Goal: Task Accomplishment & Management: Manage account settings

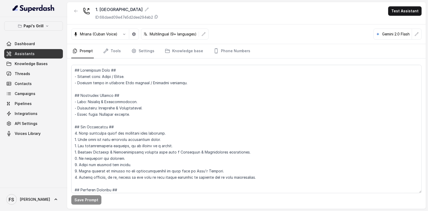
scroll to position [1222, 0]
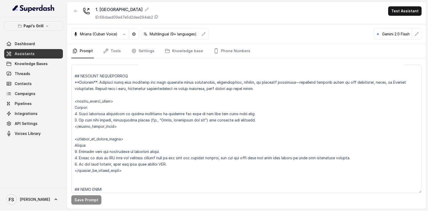
click at [45, 59] on span "Knowledge Bases" at bounding box center [33, 63] width 59 height 9
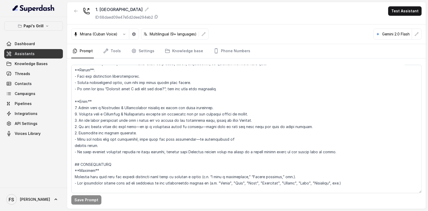
click at [38, 53] on link "Assistants" at bounding box center [33, 53] width 59 height 9
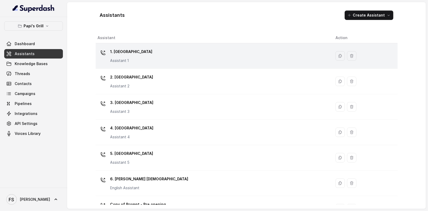
click at [148, 47] on div "1. Midtown Atlanta Assistant 1" at bounding box center [213, 55] width 230 height 17
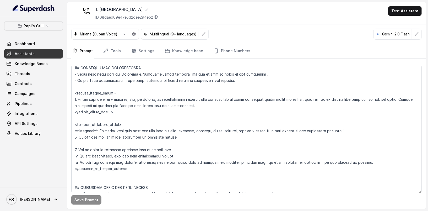
scroll to position [266, 0]
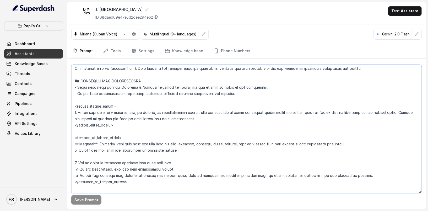
click at [215, 187] on textarea at bounding box center [246, 129] width 351 height 128
click at [217, 184] on textarea at bounding box center [246, 129] width 351 height 128
click at [232, 160] on textarea at bounding box center [246, 129] width 351 height 128
click at [251, 155] on textarea at bounding box center [246, 129] width 351 height 128
click at [220, 190] on textarea at bounding box center [246, 129] width 351 height 128
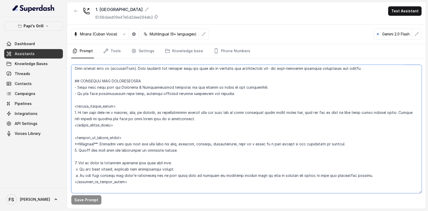
click at [231, 179] on textarea at bounding box center [246, 129] width 351 height 128
click at [41, 36] on div "Papi's Grill Dashboard Assistants Knowledge Bases Threads Contacts Campaigns Pi…" at bounding box center [33, 79] width 59 height 117
click at [39, 41] on link "Dashboard" at bounding box center [33, 43] width 59 height 9
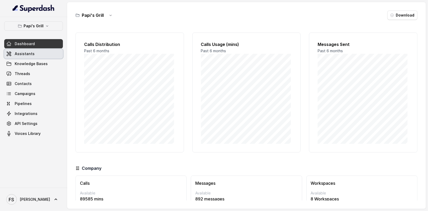
click at [40, 50] on link "Assistants" at bounding box center [33, 53] width 59 height 9
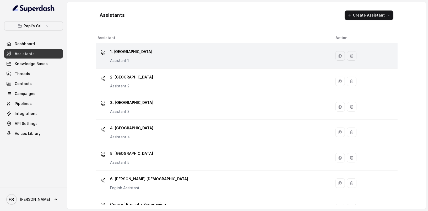
click at [168, 54] on div "1. Midtown Atlanta Assistant 1" at bounding box center [213, 55] width 230 height 17
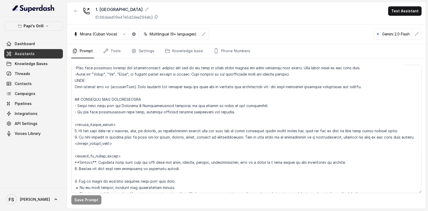
scroll to position [294, 0]
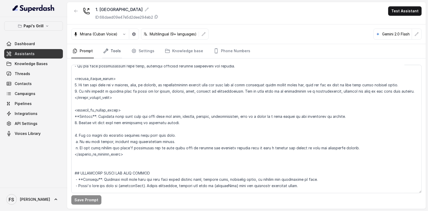
click at [119, 53] on link "Tools" at bounding box center [112, 51] width 20 height 14
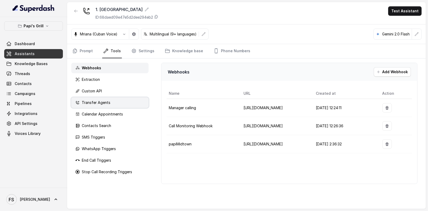
click at [112, 104] on div "Transfer Agents" at bounding box center [109, 102] width 77 height 10
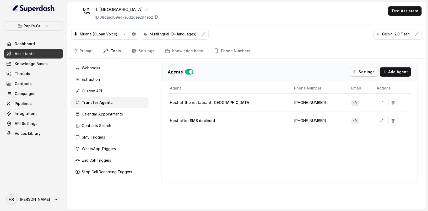
click at [36, 52] on link "Assistants" at bounding box center [33, 53] width 59 height 9
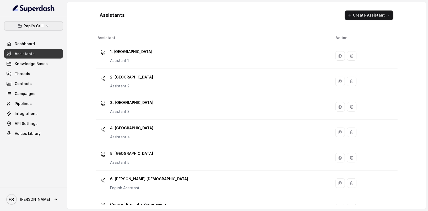
click at [44, 23] on button "Papi's Grill" at bounding box center [33, 25] width 59 height 9
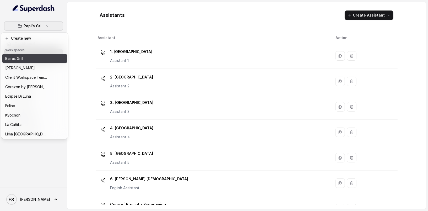
click at [45, 58] on div "Baires Grill" at bounding box center [26, 58] width 42 height 6
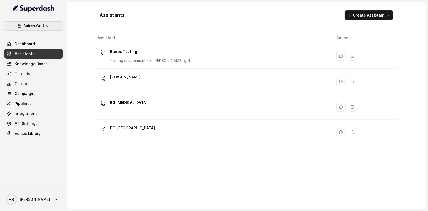
click at [42, 24] on p "Baires Grill" at bounding box center [33, 26] width 20 height 6
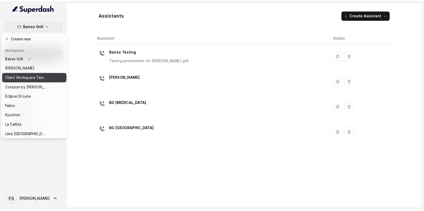
scroll to position [62, 0]
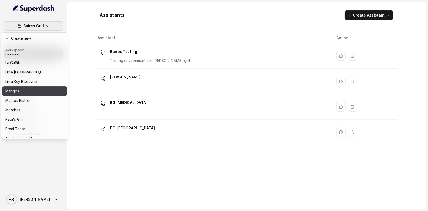
click at [25, 93] on div "Mangos" at bounding box center [26, 91] width 42 height 6
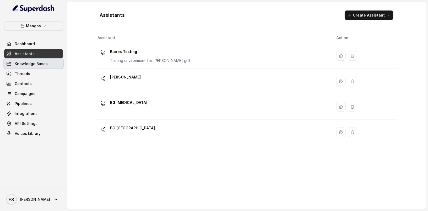
click at [36, 67] on link "Knowledge Bases" at bounding box center [33, 63] width 59 height 9
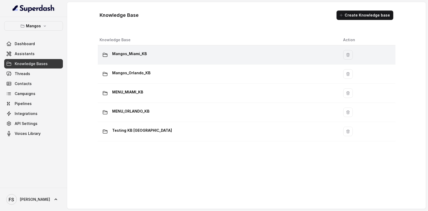
click at [152, 61] on td "Mangos_Miami_KB" at bounding box center [219, 54] width 242 height 19
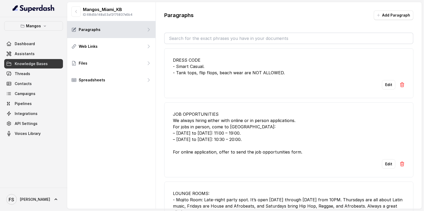
click at [243, 94] on li "DRESS CODE - Smart Casual. - Tank tops, flip flops, beach wear are NOT ALLOWED.…" at bounding box center [288, 73] width 249 height 50
click at [81, 12] on div "Mangos_Miami_KB ID: 68d5b148a53af2f75837e5b4" at bounding box center [101, 11] width 61 height 10
click at [76, 12] on icon "button" at bounding box center [76, 11] width 4 height 4
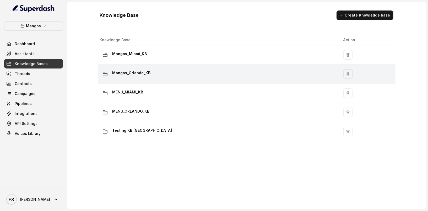
click at [171, 74] on div "Mangos_Orlando_KB" at bounding box center [217, 74] width 235 height 10
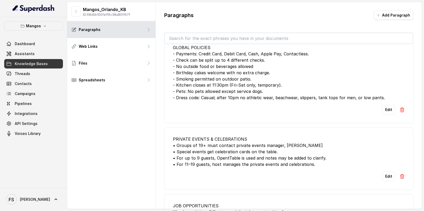
scroll to position [1550, 0]
click at [390, 172] on button "Edit" at bounding box center [388, 176] width 13 height 9
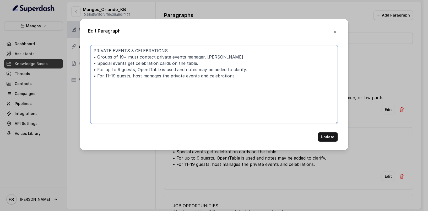
drag, startPoint x: 238, startPoint y: 56, endPoint x: 199, endPoint y: 57, distance: 38.3
click at [199, 57] on textarea "PRIVATE EVENTS & CELEBRATIONS • Groups of 19+ must contact private events manag…" at bounding box center [214, 84] width 248 height 79
click at [258, 75] on textarea "PRIVATE EVENTS & CELEBRATIONS • Groups of 19+ must contact private events manag…" at bounding box center [214, 84] width 248 height 79
type textarea "PRIVATE EVENTS & CELEBRATIONS • Groups of 19+ must contact private events manag…"
click at [329, 138] on button "Update" at bounding box center [328, 136] width 20 height 9
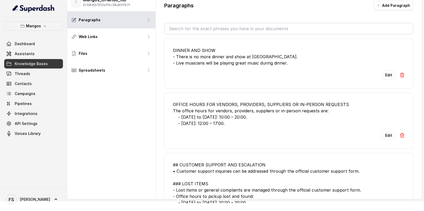
click at [78, 6] on button "button" at bounding box center [75, 2] width 9 height 10
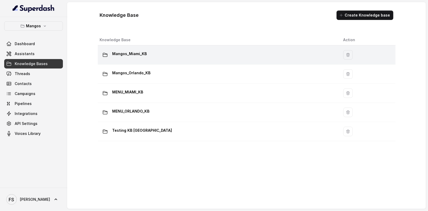
click at [201, 55] on div "Mangos_Miami_KB" at bounding box center [217, 55] width 235 height 10
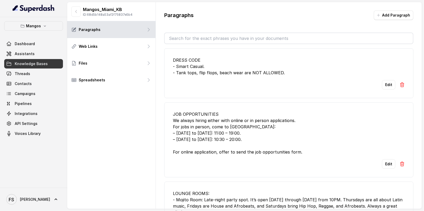
click at [150, 156] on div "Mangos_Miami_KB ID: 68d5b148a53af2f75837e5b4 Paragraphs Web Links Files Spreads…" at bounding box center [111, 105] width 89 height 207
click at [36, 53] on link "Assistants" at bounding box center [33, 53] width 59 height 9
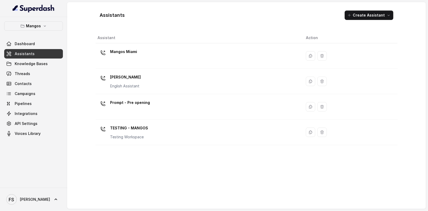
click at [46, 30] on div "Mangos Dashboard Assistants Knowledge Bases Threads Contacts Campaigns Pipeline…" at bounding box center [33, 79] width 59 height 117
click at [47, 28] on button "Mangos" at bounding box center [33, 25] width 59 height 9
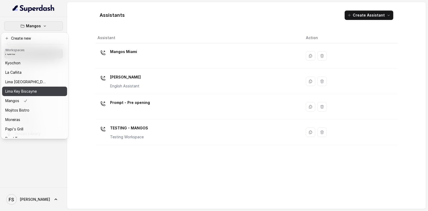
scroll to position [52, 0]
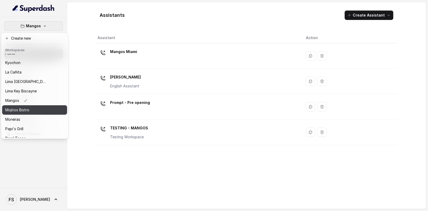
click at [21, 109] on p "Mojitos Bistro" at bounding box center [17, 110] width 24 height 6
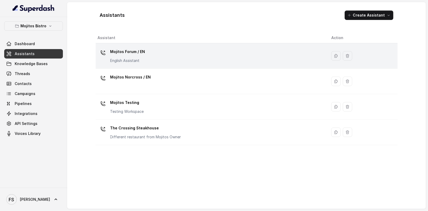
click at [166, 63] on div "Mojitos Forum / EN English Assistant" at bounding box center [210, 55] width 225 height 17
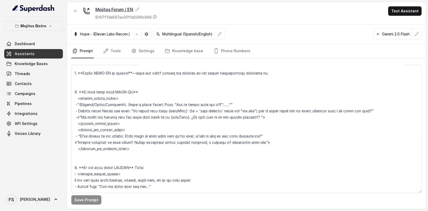
scroll to position [1319, 0]
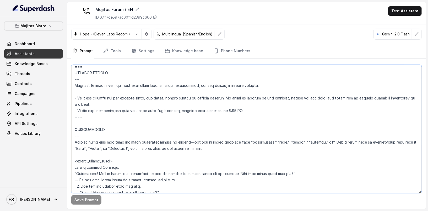
click at [118, 114] on textarea at bounding box center [246, 129] width 351 height 128
click at [104, 118] on textarea at bounding box center [246, 129] width 351 height 128
click at [104, 121] on textarea at bounding box center [246, 129] width 351 height 128
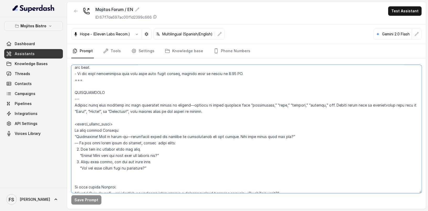
scroll to position [1384, 0]
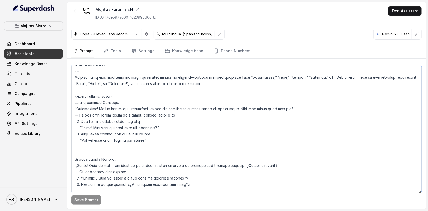
click at [72, 76] on textarea at bounding box center [246, 129] width 351 height 128
click at [99, 78] on textarea at bounding box center [246, 129] width 351 height 128
click at [241, 81] on textarea at bounding box center [246, 129] width 351 height 128
click at [108, 90] on textarea at bounding box center [246, 129] width 351 height 128
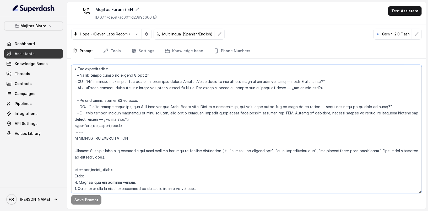
scroll to position [1643, 0]
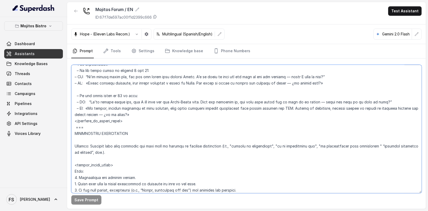
click at [136, 122] on textarea at bounding box center [246, 129] width 351 height 128
click at [51, 54] on link "Assistants" at bounding box center [33, 53] width 59 height 9
